Goal: Information Seeking & Learning: Compare options

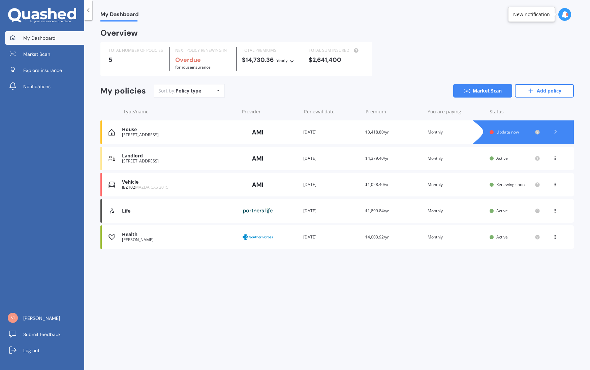
click at [137, 237] on div "Health" at bounding box center [178, 235] width 113 height 6
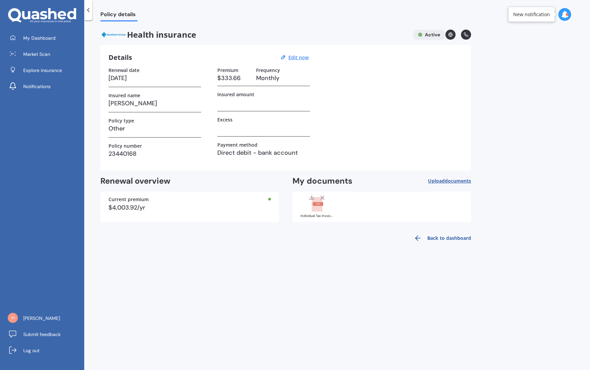
click at [89, 8] on polyline at bounding box center [89, 9] width 2 height 3
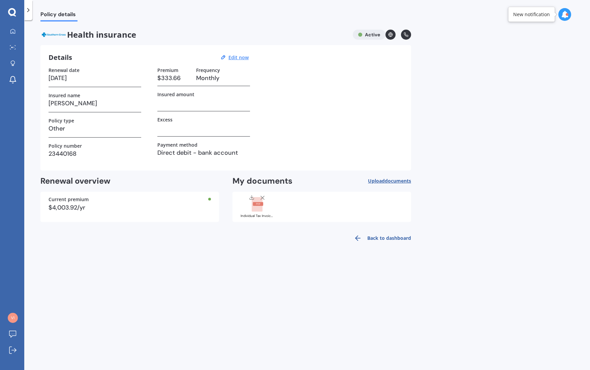
click at [29, 10] on icon at bounding box center [28, 10] width 7 height 7
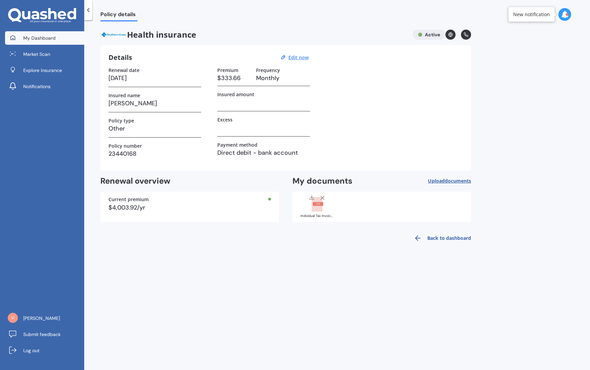
click at [48, 39] on span "My Dashboard" at bounding box center [39, 38] width 32 height 7
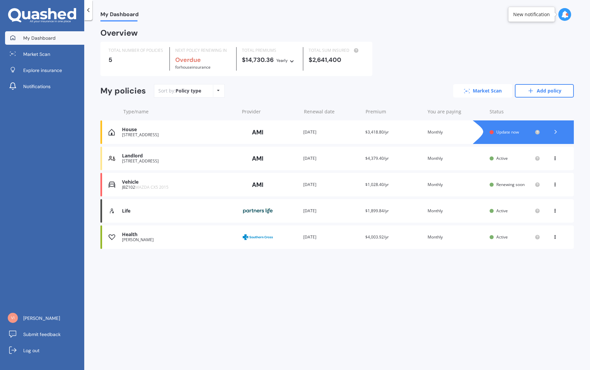
click at [488, 90] on link "Market Scan" at bounding box center [482, 90] width 59 height 13
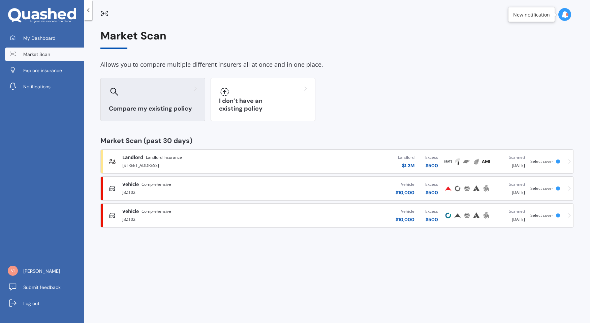
click at [161, 107] on h3 "Compare my existing policy" at bounding box center [153, 109] width 88 height 8
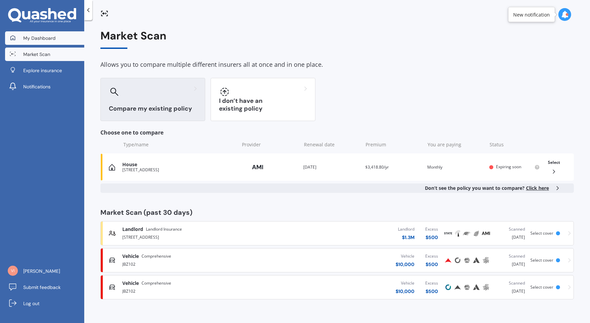
click at [38, 39] on span "My Dashboard" at bounding box center [39, 38] width 32 height 7
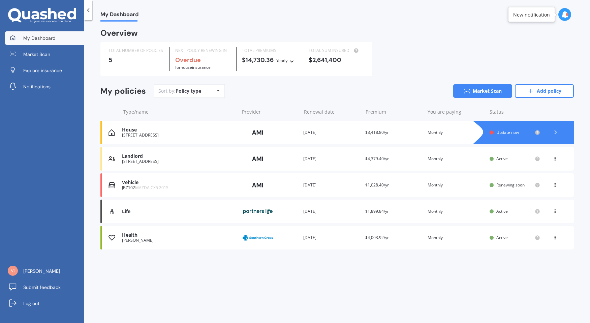
click at [200, 241] on div "[PERSON_NAME]" at bounding box center [178, 240] width 113 height 5
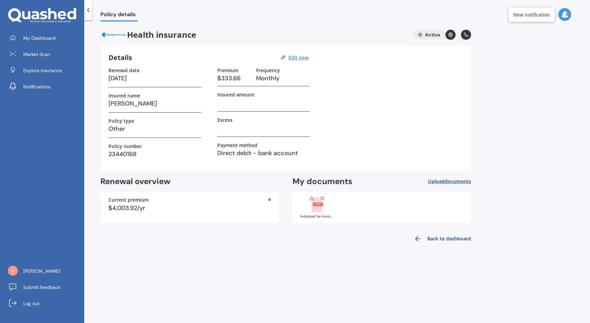
drag, startPoint x: 452, startPoint y: 238, endPoint x: 431, endPoint y: 289, distance: 55.2
click at [452, 238] on link "Back to dashboard" at bounding box center [439, 238] width 61 height 16
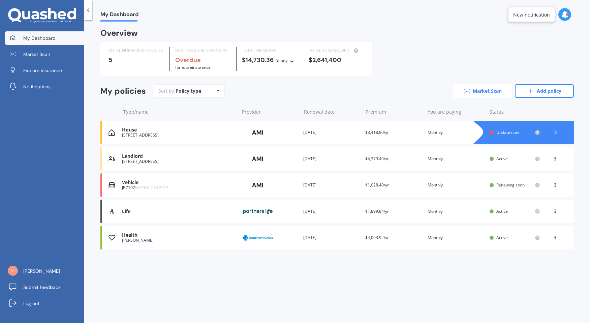
click at [487, 91] on link "Market Scan" at bounding box center [482, 90] width 59 height 13
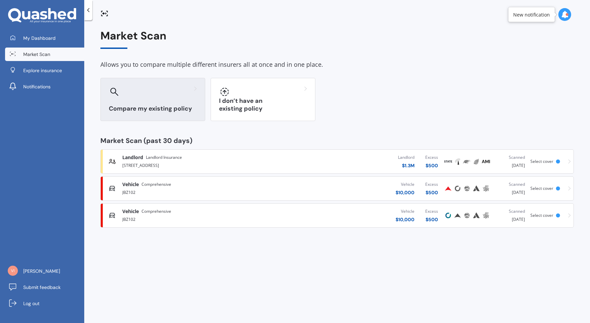
click at [140, 102] on div "Compare my existing policy" at bounding box center [152, 99] width 105 height 43
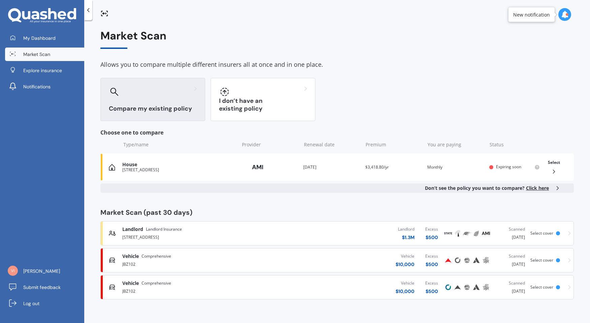
click at [542, 188] on span "Click here" at bounding box center [537, 188] width 23 height 6
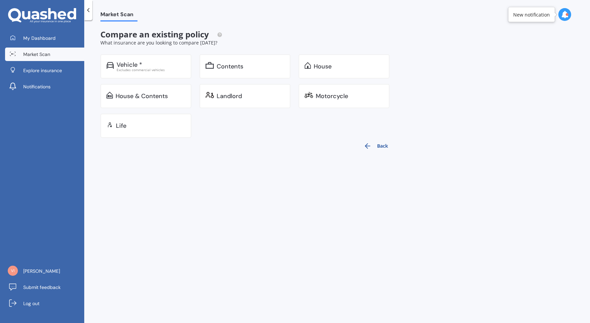
click at [385, 145] on button "Back" at bounding box center [375, 146] width 33 height 16
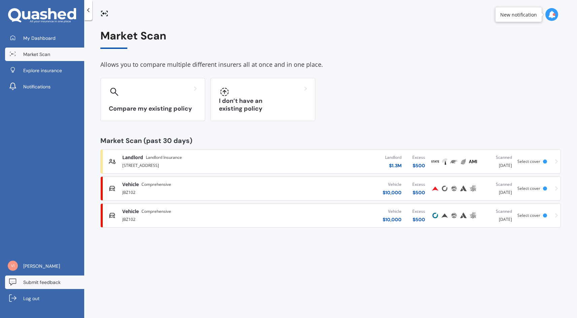
click at [38, 280] on span "Submit feedback" at bounding box center [41, 281] width 37 height 7
click at [551, 15] on icon at bounding box center [551, 14] width 7 height 7
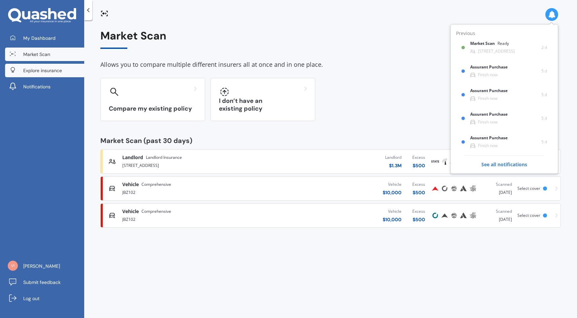
click at [37, 71] on span "Explore insurance" at bounding box center [42, 70] width 39 height 7
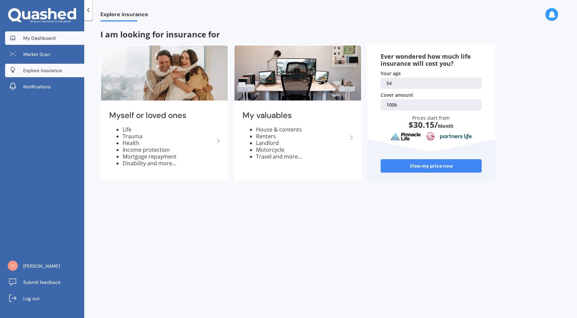
click at [38, 36] on span "My Dashboard" at bounding box center [39, 38] width 32 height 7
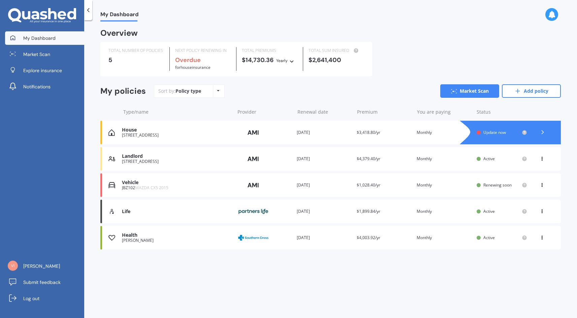
click at [145, 211] on div "Life" at bounding box center [176, 211] width 109 height 6
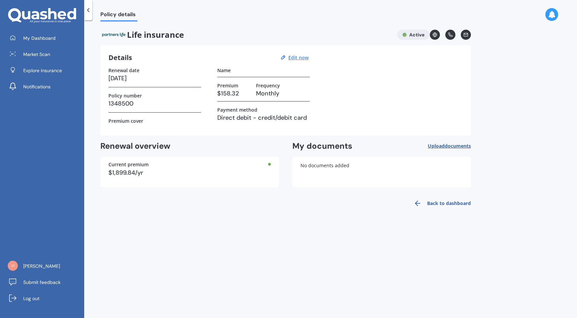
click at [89, 12] on icon at bounding box center [88, 10] width 7 height 7
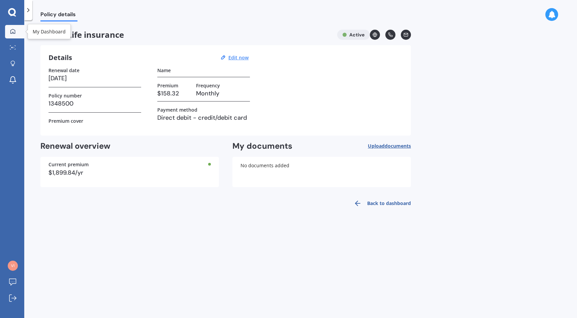
click at [19, 33] on link "My Dashboard" at bounding box center [14, 31] width 19 height 13
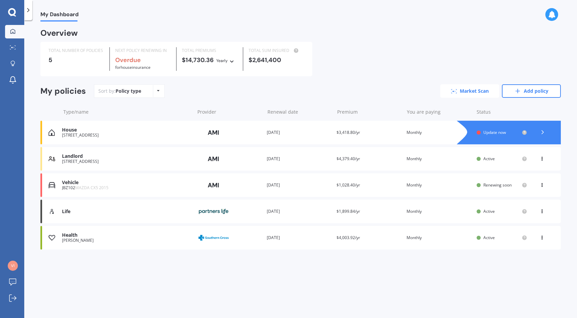
click at [470, 94] on link "Market Scan" at bounding box center [469, 90] width 59 height 13
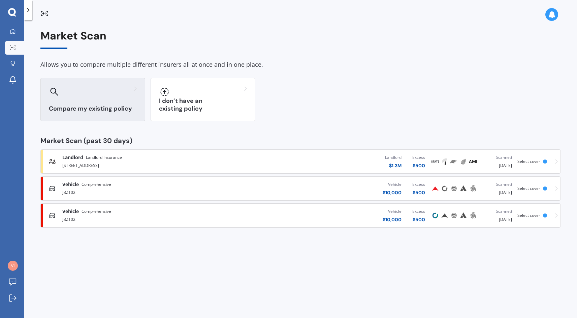
click at [122, 107] on h3 "Compare my existing policy" at bounding box center [93, 109] width 88 height 8
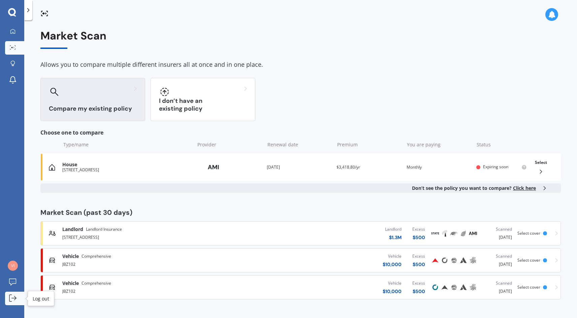
click at [18, 301] on div at bounding box center [13, 298] width 10 height 8
